Goal: Check status: Check status

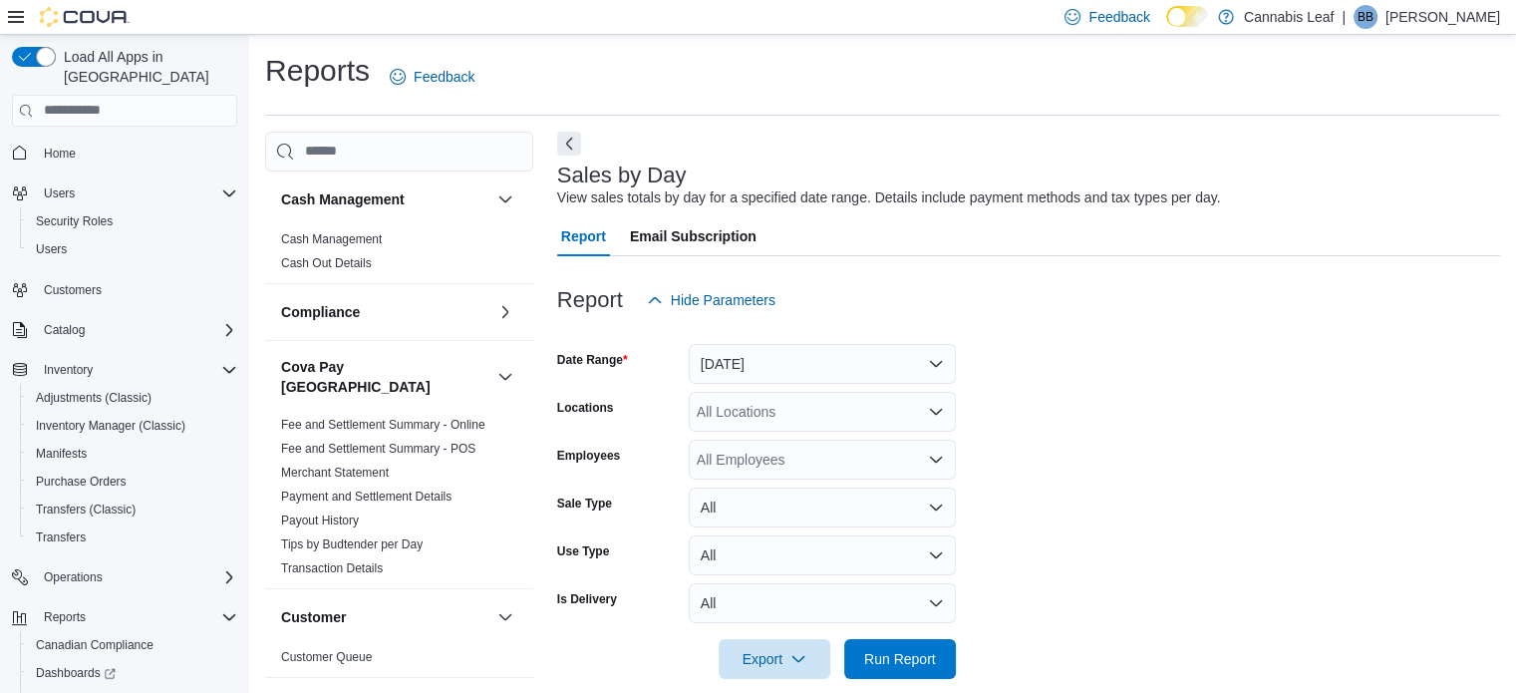
scroll to position [25, 0]
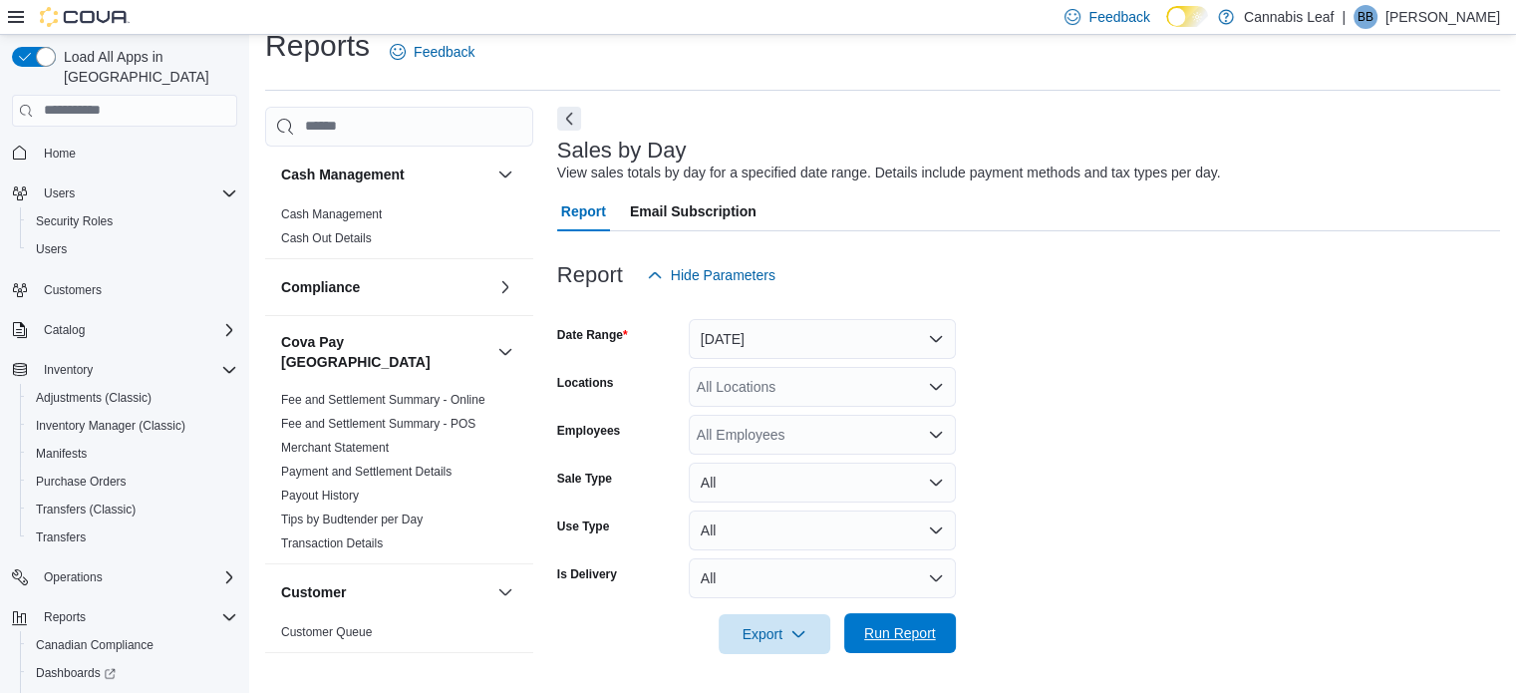
click at [933, 630] on span "Run Report" at bounding box center [900, 633] width 72 height 20
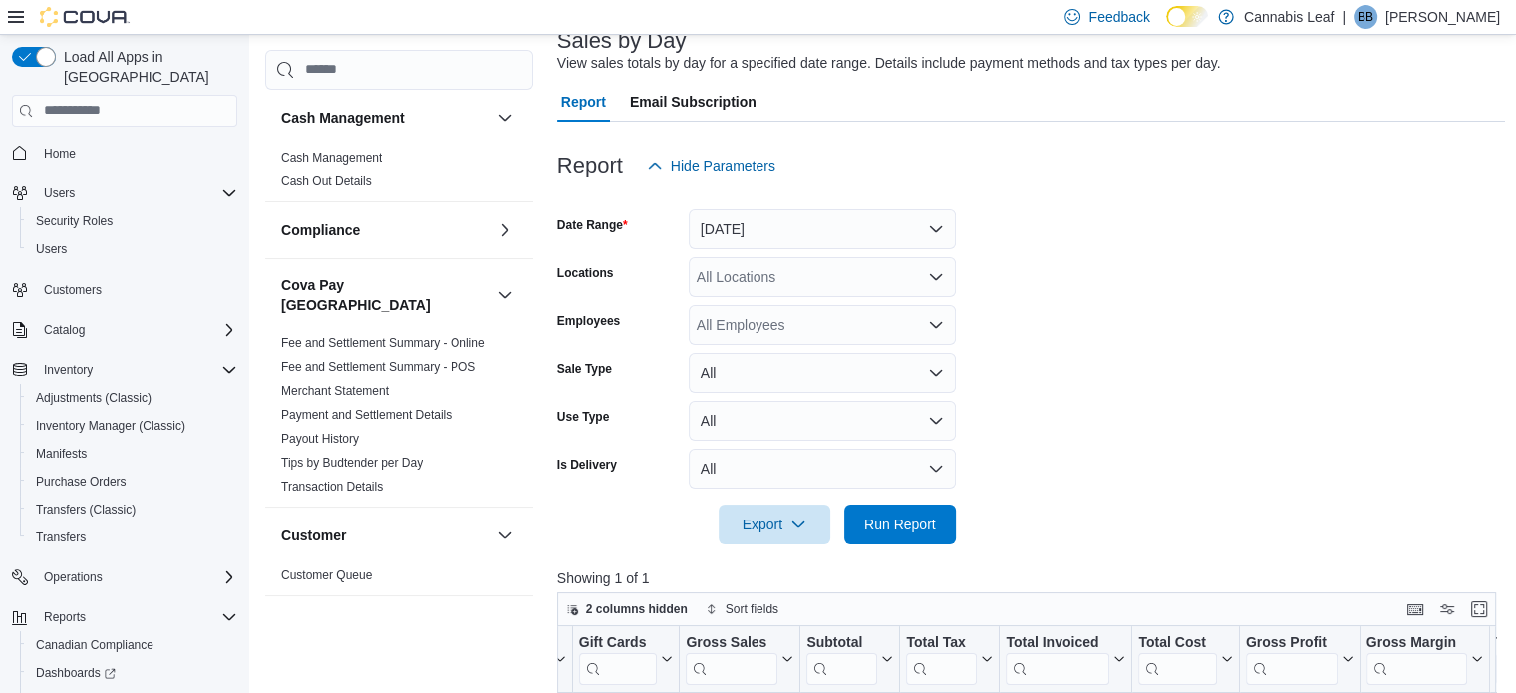
scroll to position [5, 0]
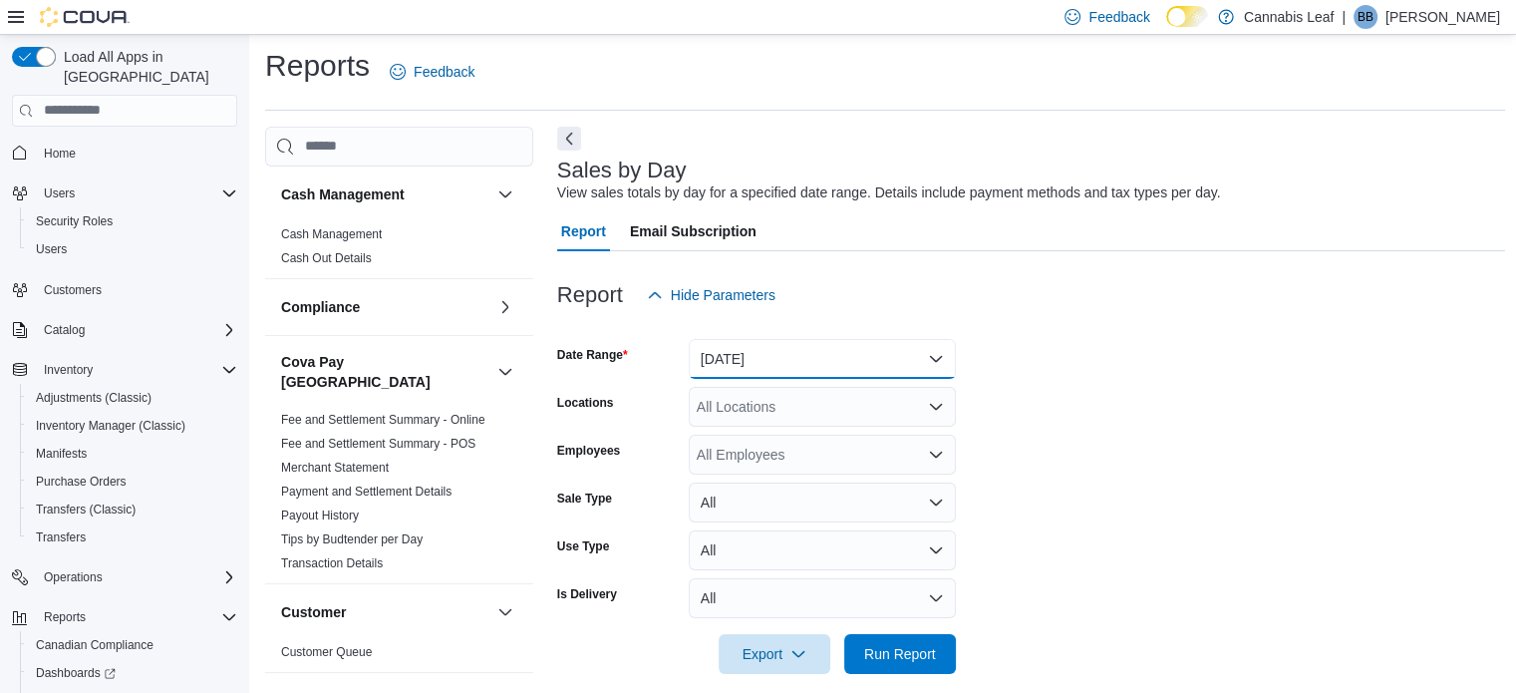
click at [800, 351] on button "[DATE]" at bounding box center [822, 359] width 267 height 40
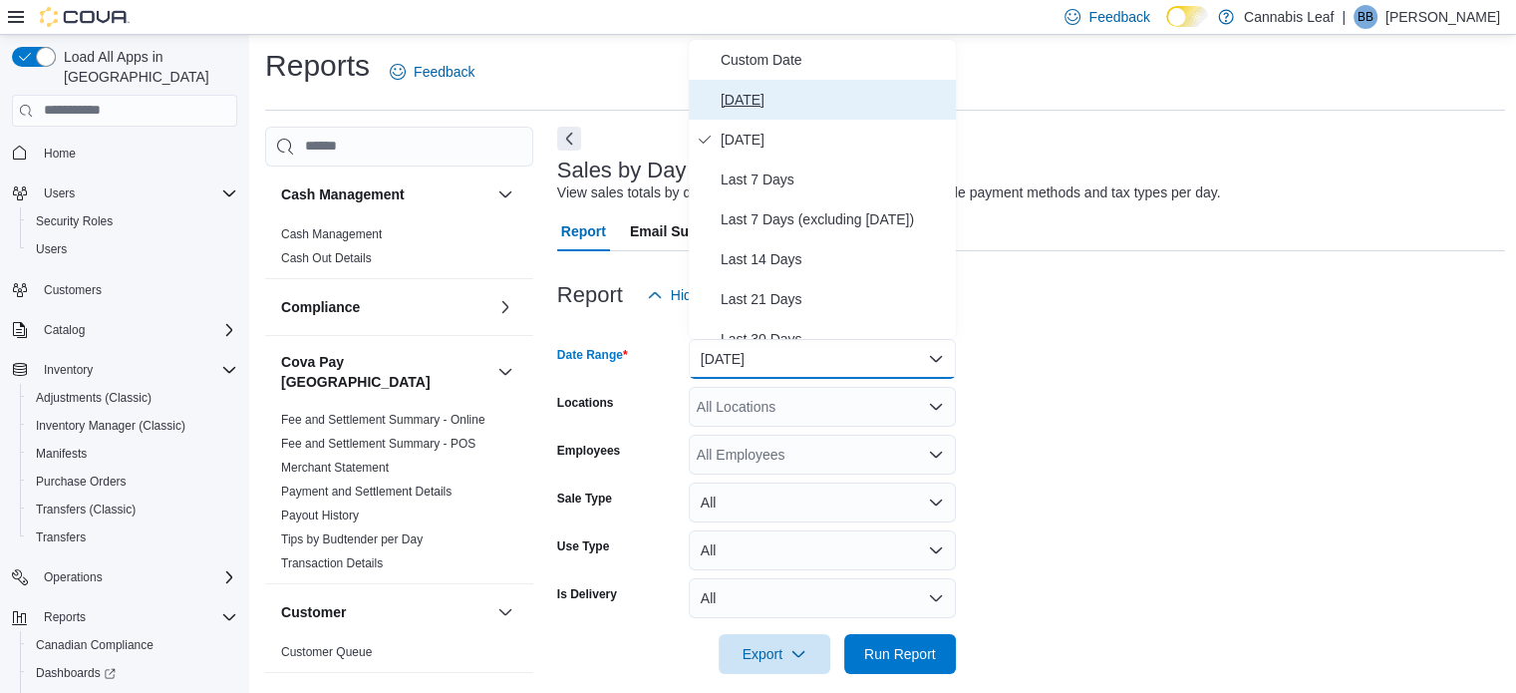
click at [793, 99] on span "[DATE]" at bounding box center [833, 100] width 227 height 24
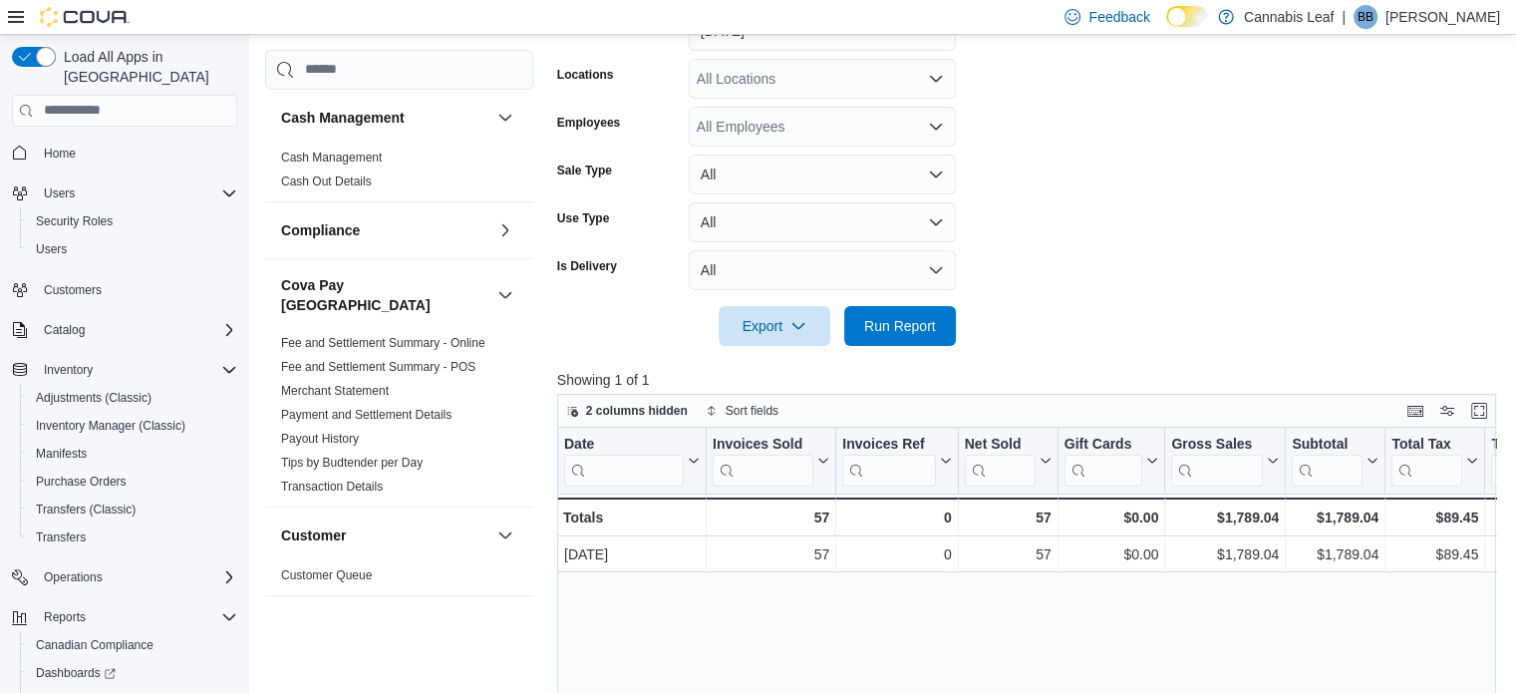
scroll to position [304, 0]
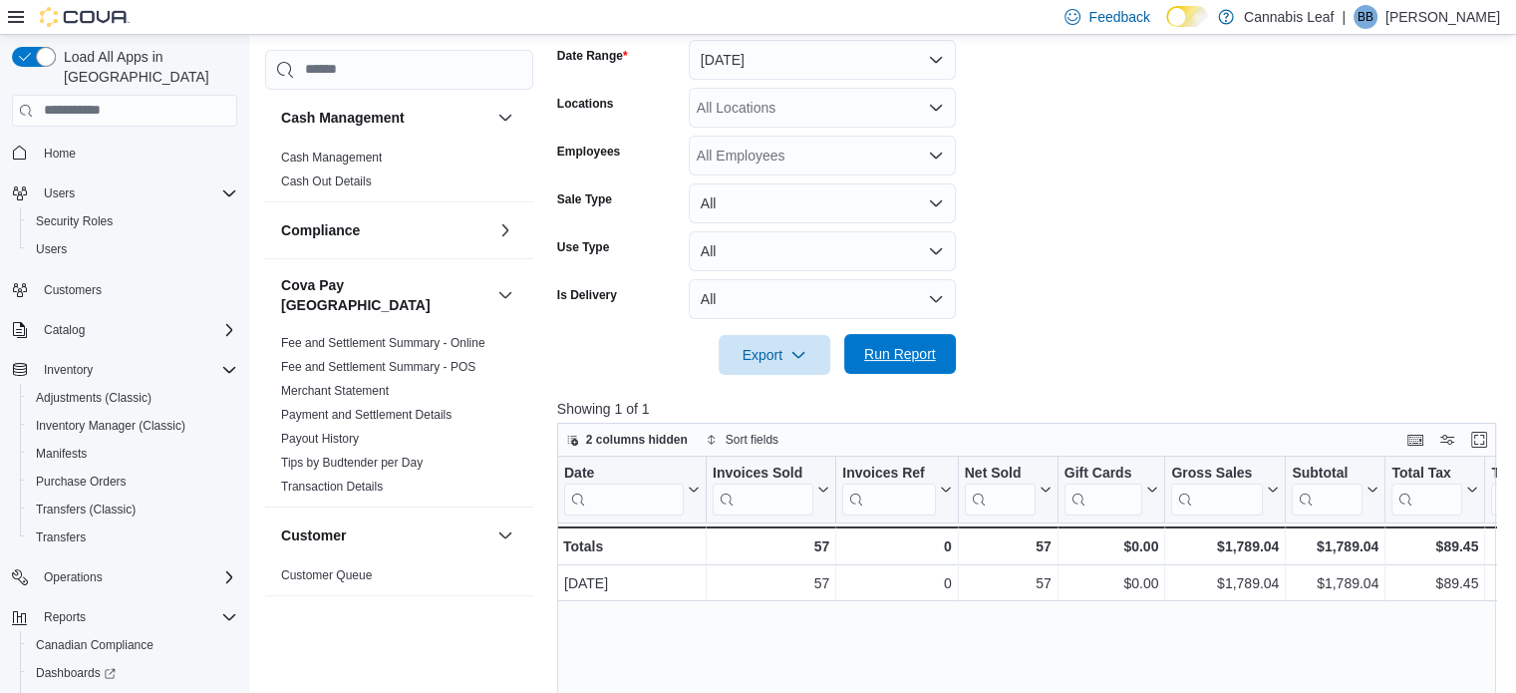
click at [931, 365] on span "Run Report" at bounding box center [900, 354] width 88 height 40
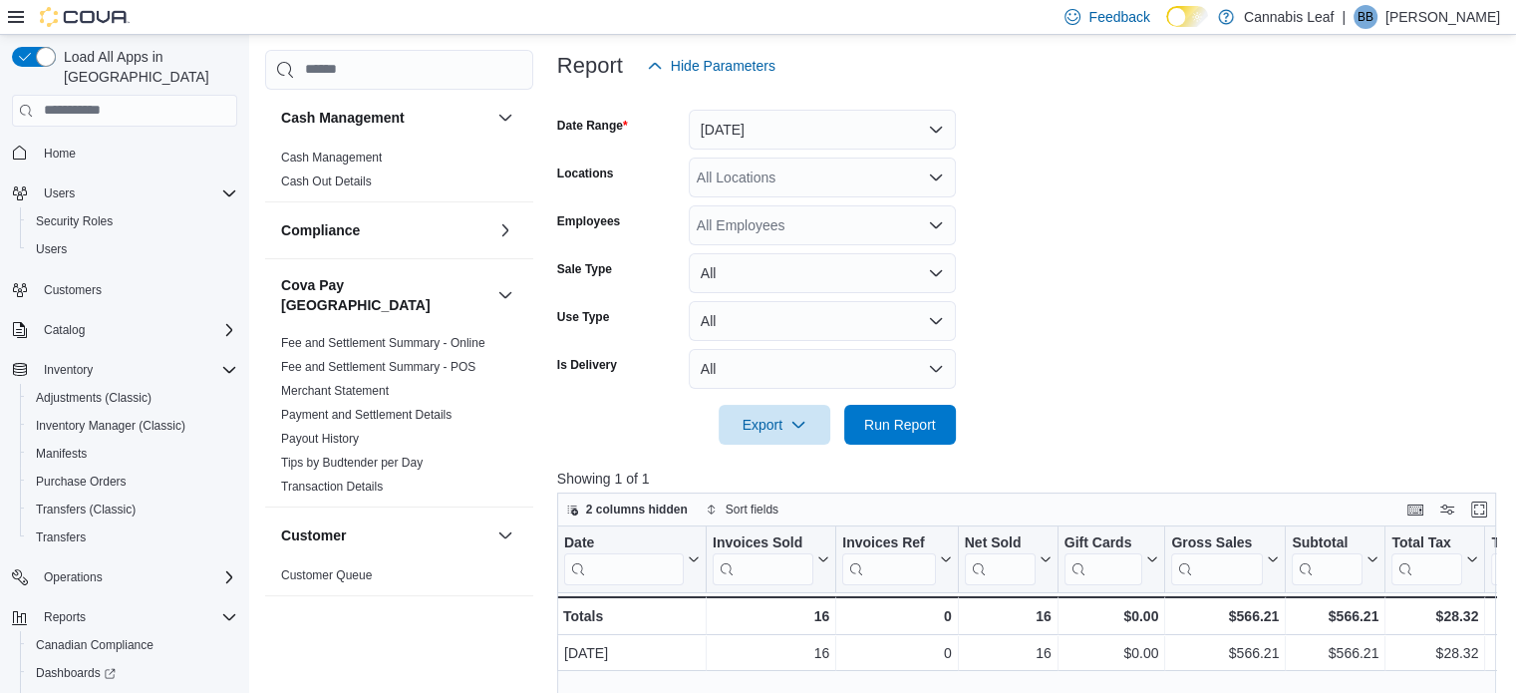
scroll to position [204, 0]
